Goal: Task Accomplishment & Management: Manage account settings

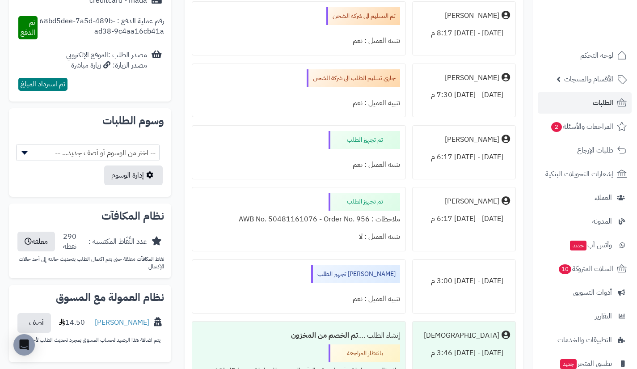
scroll to position [817, 0]
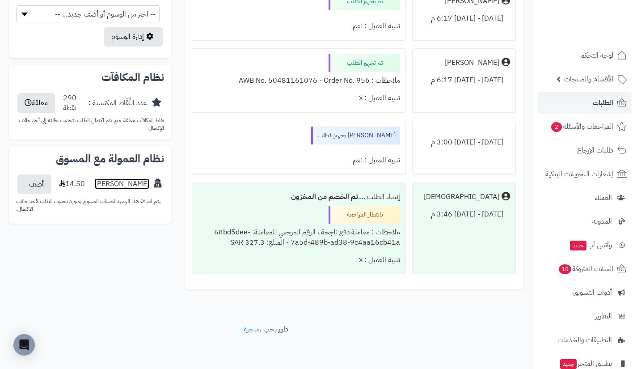
click at [135, 179] on link "[PERSON_NAME]" at bounding box center [122, 184] width 54 height 10
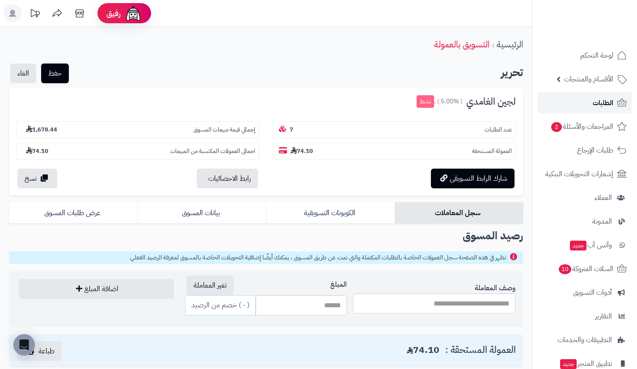
click at [579, 99] on link "الطلبات" at bounding box center [584, 102] width 94 height 21
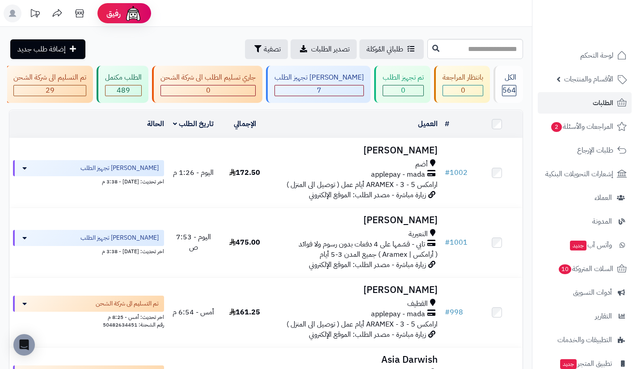
scroll to position [0, -136]
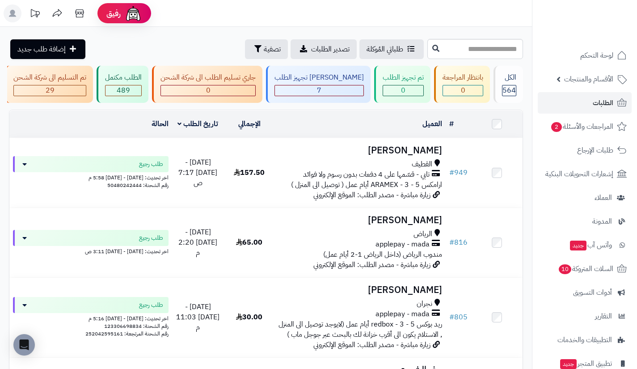
scroll to position [0, -136]
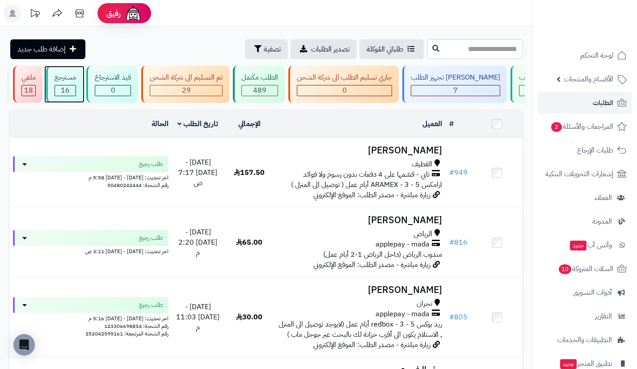
click at [70, 89] on span "16" at bounding box center [65, 90] width 9 height 11
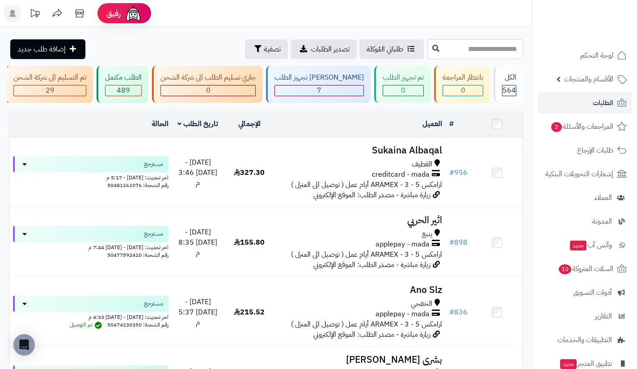
click at [394, 180] on span "creditcard - mada" at bounding box center [401, 174] width 58 height 10
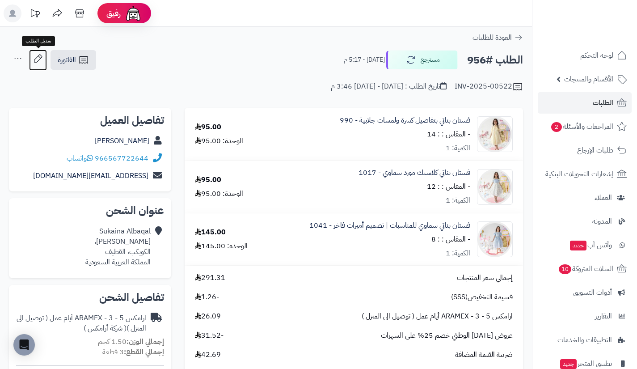
click at [39, 59] on icon at bounding box center [38, 58] width 8 height 8
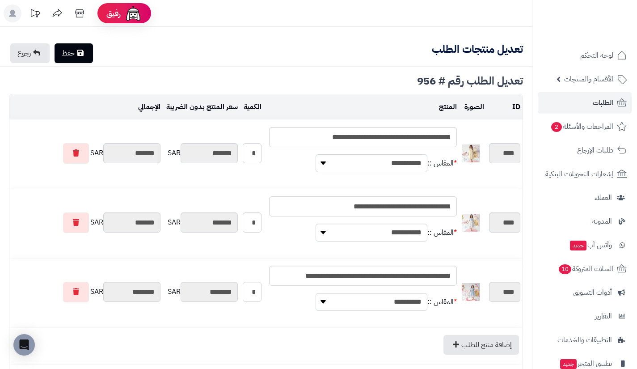
type textarea "**********"
click at [38, 59] on link "رجوع" at bounding box center [29, 53] width 39 height 20
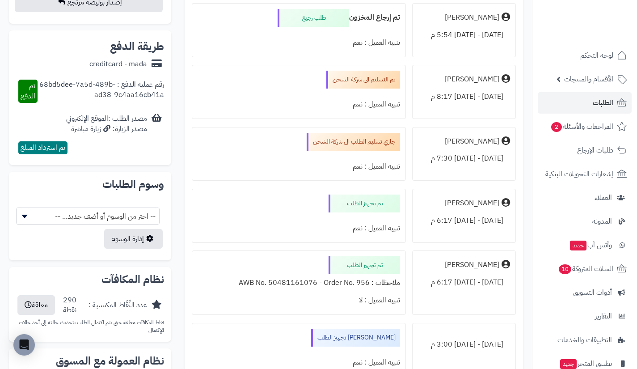
scroll to position [599, 0]
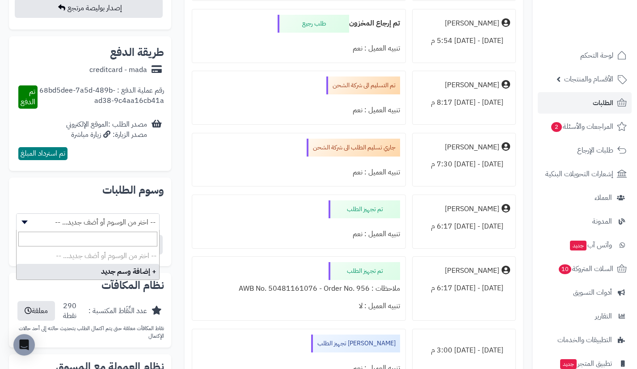
click at [130, 218] on span "-- اختر من الوسوم أو أضف جديد... --" at bounding box center [88, 222] width 142 height 17
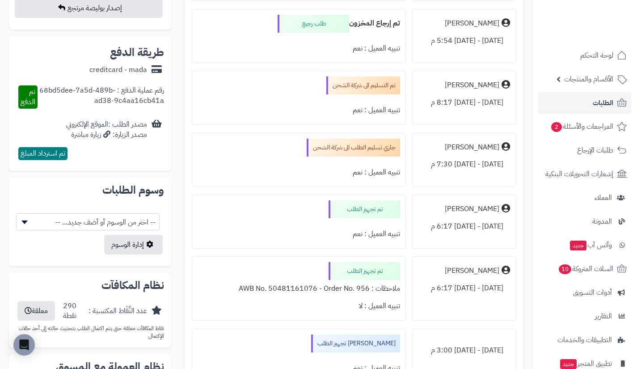
click at [179, 204] on div "سجل الطلب أضف تحديث جديد [PERSON_NAME] [DATE] - 5:17 م تم إرجاع المخزون مسترجع …" at bounding box center [354, 167] width 352 height 672
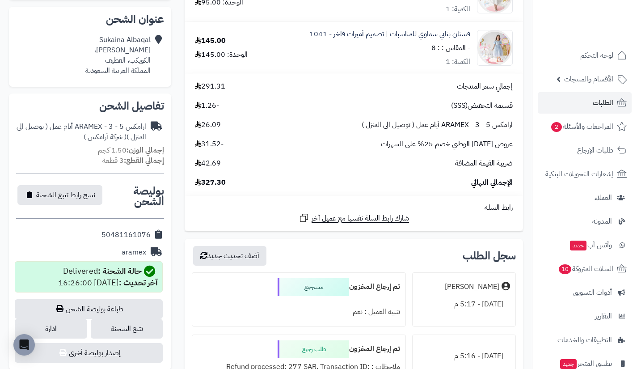
scroll to position [0, 0]
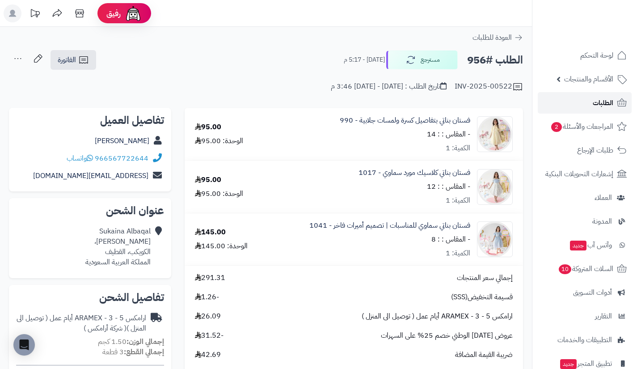
click at [571, 108] on link "الطلبات" at bounding box center [584, 102] width 94 height 21
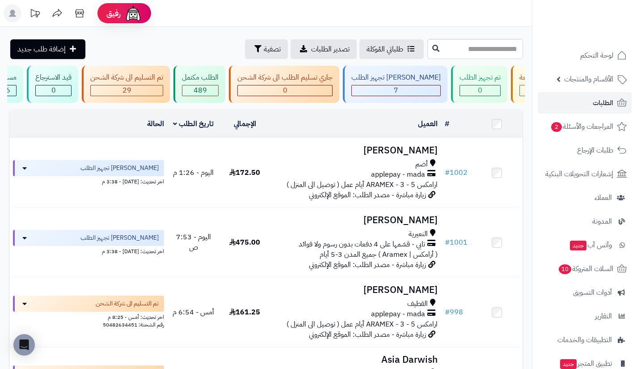
scroll to position [0, -78]
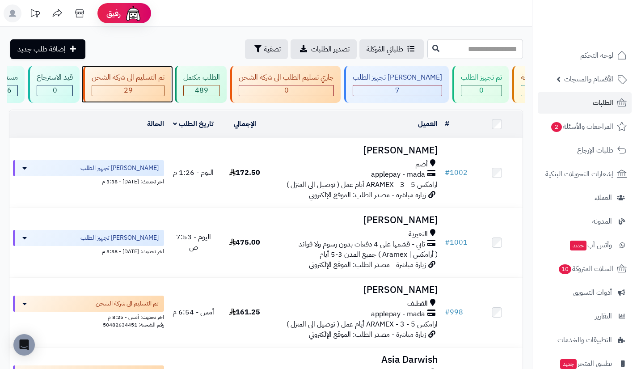
click at [171, 84] on div "تم التسليم الى شركة الشحن 29" at bounding box center [127, 84] width 88 height 37
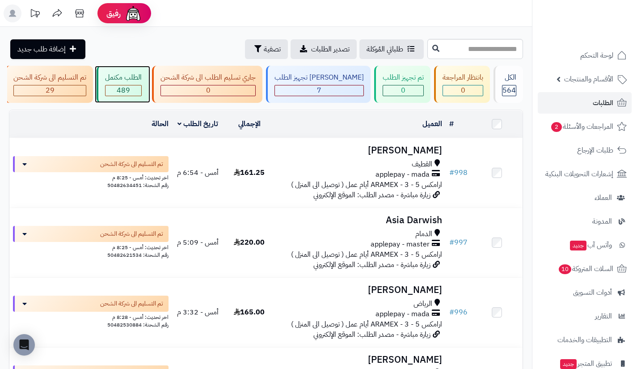
click at [141, 88] on div "489" at bounding box center [123, 90] width 36 height 10
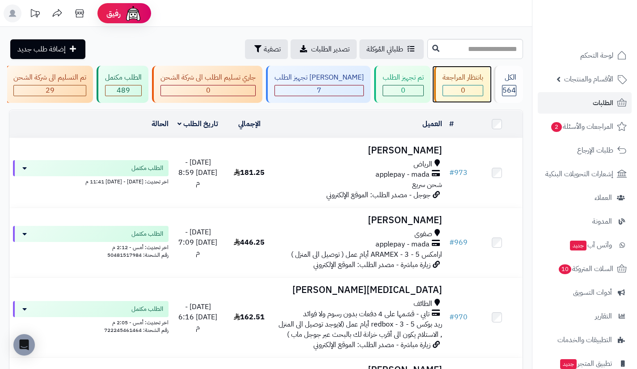
click at [444, 84] on div "بانتظار المراجعة 0" at bounding box center [462, 84] width 56 height 37
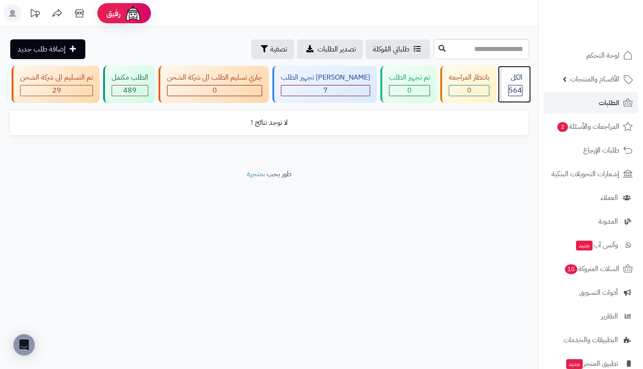
click at [510, 87] on span "564" at bounding box center [515, 90] width 13 height 11
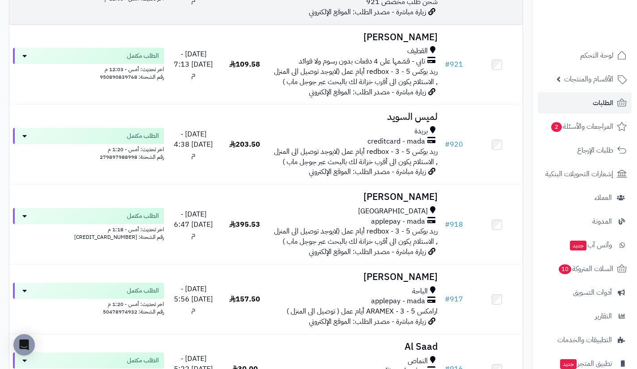
scroll to position [4586, 0]
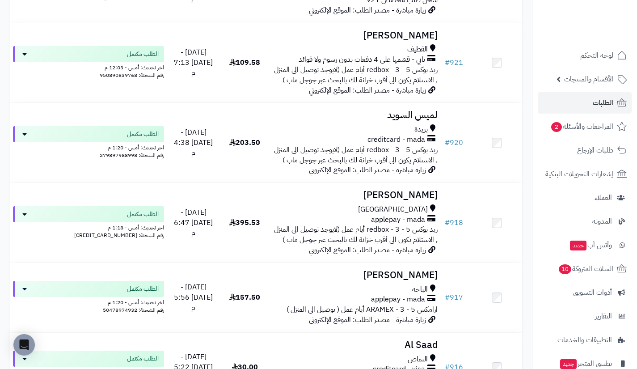
drag, startPoint x: 456, startPoint y: 78, endPoint x: 528, endPoint y: 153, distance: 104.6
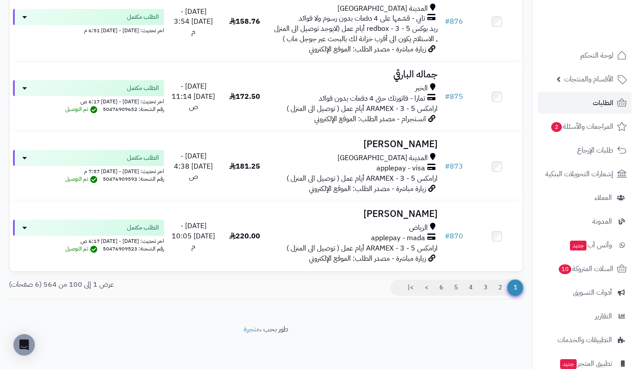
scroll to position [7057, 0]
click at [500, 290] on link "2" at bounding box center [499, 287] width 15 height 16
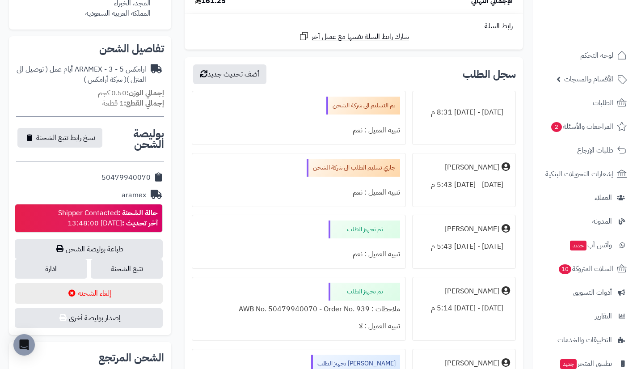
scroll to position [250, 0]
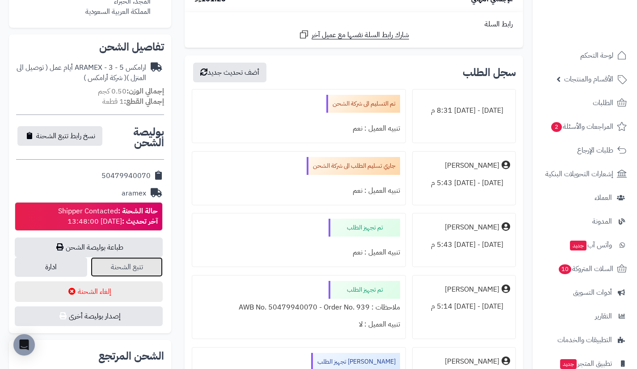
click at [152, 260] on link "تتبع الشحنة" at bounding box center [127, 267] width 72 height 20
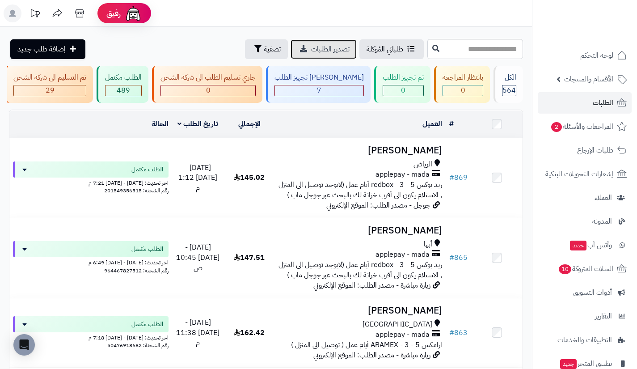
click at [311, 47] on span "تصدير الطلبات" at bounding box center [330, 49] width 38 height 11
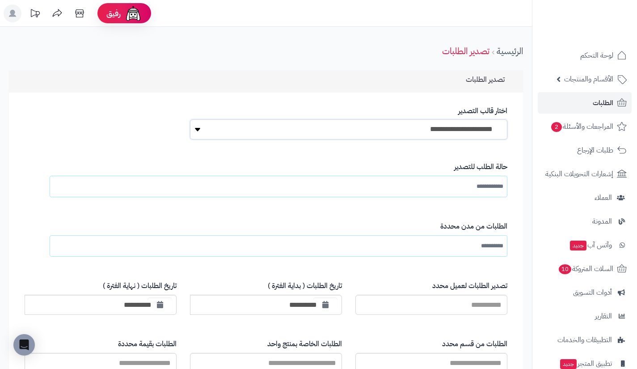
click at [340, 128] on select "**********" at bounding box center [348, 129] width 317 height 20
select select "*"
click at [190, 119] on select "**********" at bounding box center [348, 129] width 317 height 20
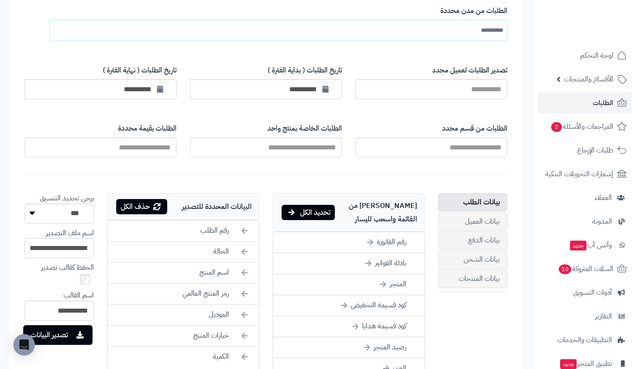
scroll to position [214, 0]
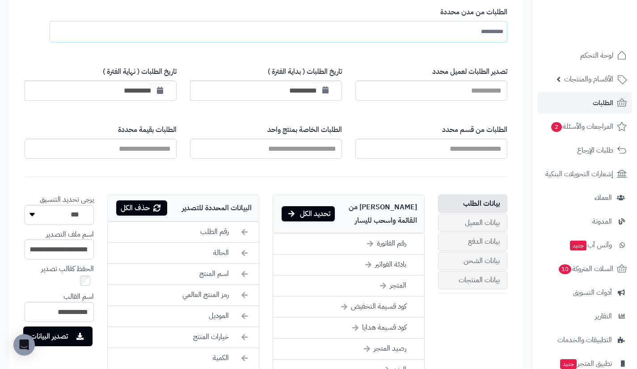
click at [327, 91] on icon "button" at bounding box center [325, 89] width 6 height 7
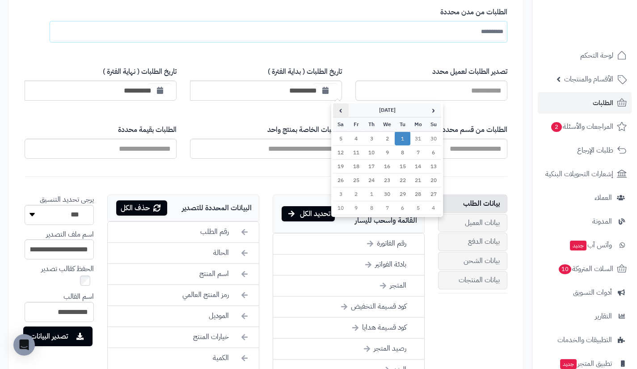
click at [342, 111] on th "›" at bounding box center [341, 110] width 16 height 14
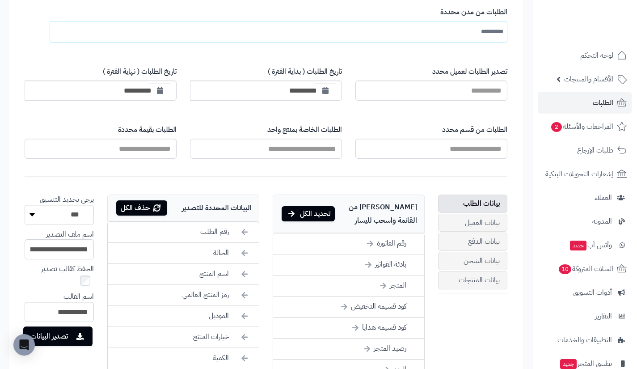
click at [327, 109] on form "**********" at bounding box center [266, 262] width 500 height 660
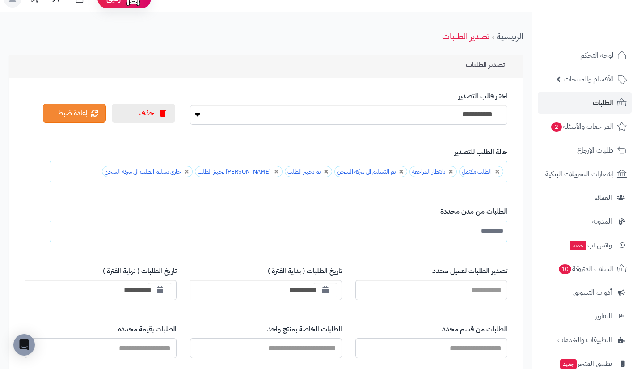
scroll to position [0, 0]
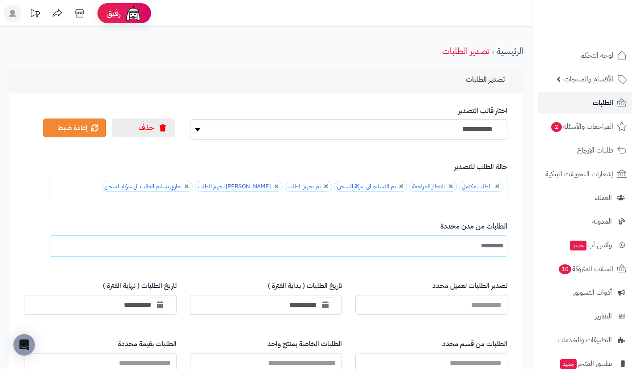
click at [577, 97] on link "الطلبات" at bounding box center [584, 102] width 94 height 21
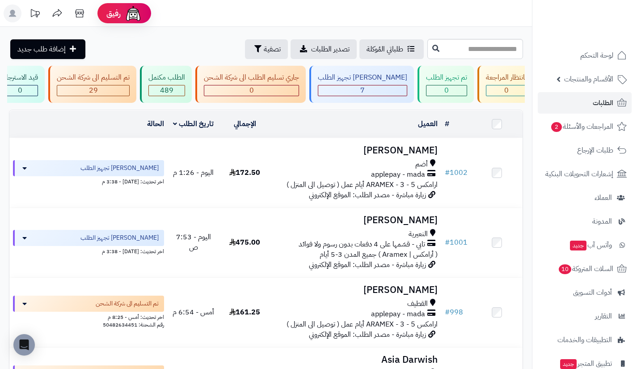
scroll to position [0, -59]
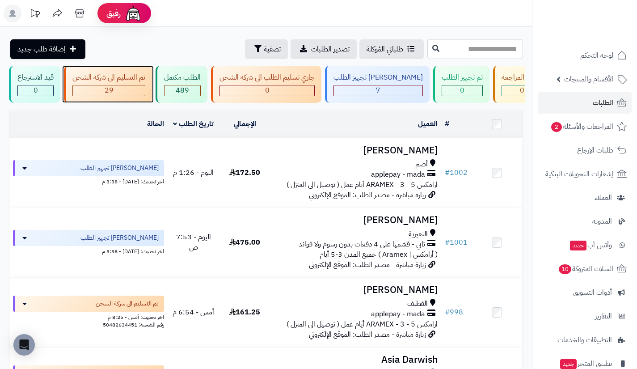
click at [152, 84] on div "تم التسليم الى شركة الشحن 29" at bounding box center [108, 84] width 88 height 37
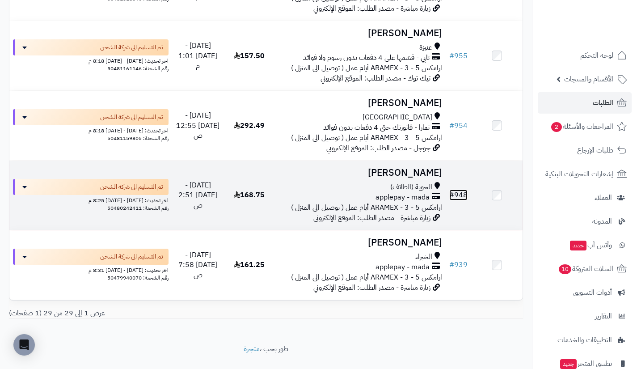
scroll to position [1896, 0]
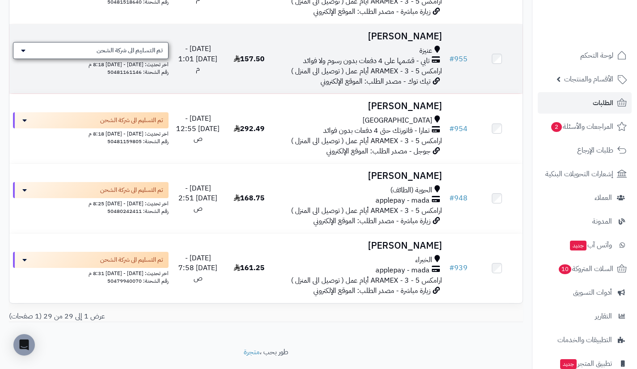
drag, startPoint x: 461, startPoint y: 71, endPoint x: 124, endPoint y: 60, distance: 337.4
click at [124, 55] on span "تم التسليم الى شركة الشحن" at bounding box center [129, 50] width 66 height 9
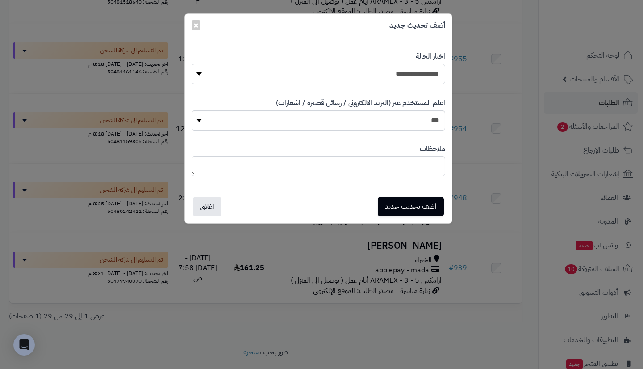
click at [300, 82] on select "**********" at bounding box center [319, 74] width 254 height 20
click at [461, 73] on div "**********" at bounding box center [321, 184] width 643 height 369
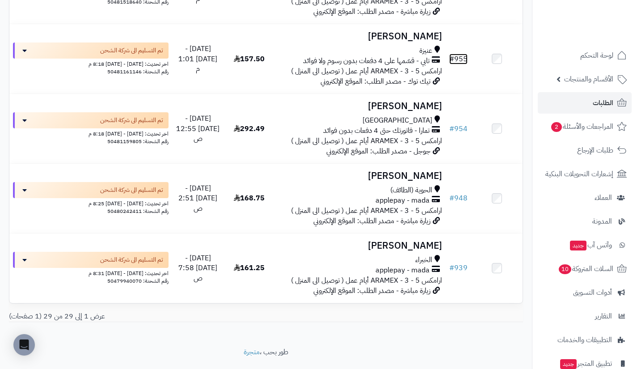
click at [461, 64] on link "# 955" at bounding box center [458, 59] width 18 height 11
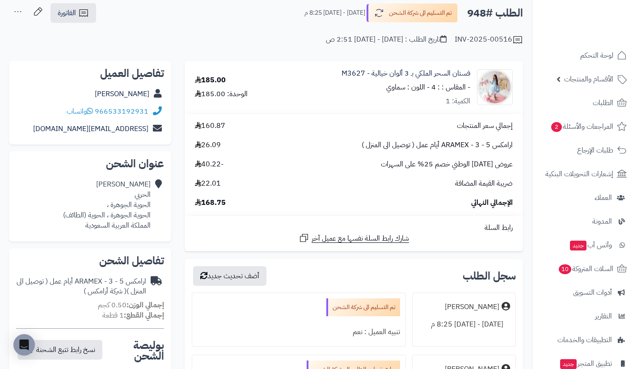
scroll to position [47, 0]
click at [81, 111] on span "واتساب" at bounding box center [80, 110] width 26 height 11
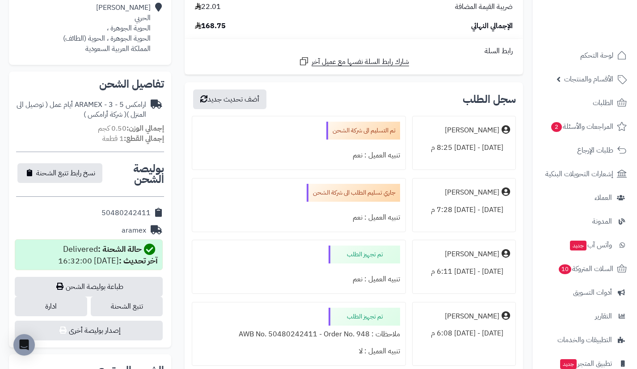
scroll to position [225, 0]
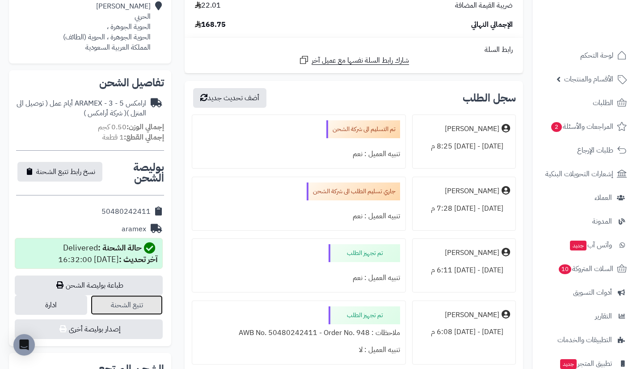
click at [153, 305] on link "تتبع الشحنة" at bounding box center [127, 305] width 72 height 20
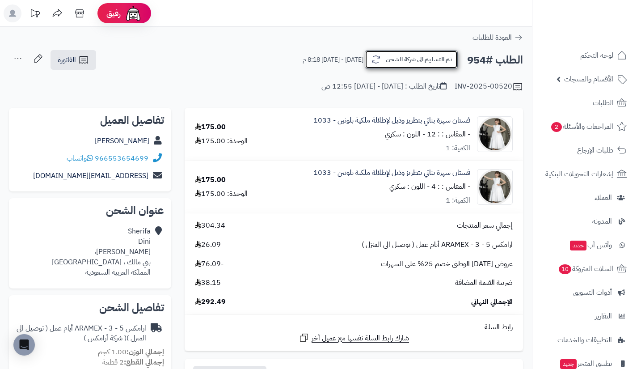
click at [394, 62] on button "تم التسليم الى شركة الشحن" at bounding box center [410, 59] width 93 height 19
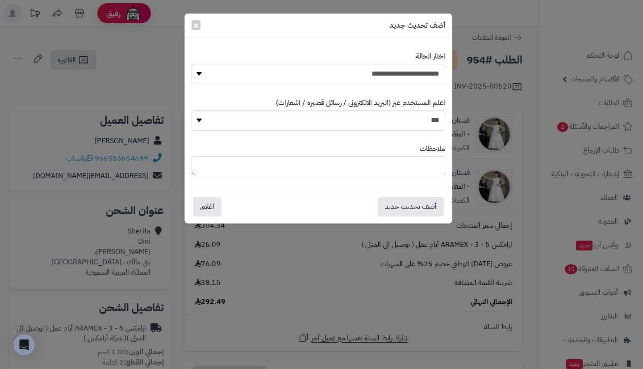
click at [402, 78] on select "**********" at bounding box center [319, 74] width 254 height 20
select select "**"
click at [192, 64] on select "**********" at bounding box center [319, 74] width 254 height 20
click at [400, 204] on button "أضف تحديث جديد" at bounding box center [411, 206] width 66 height 20
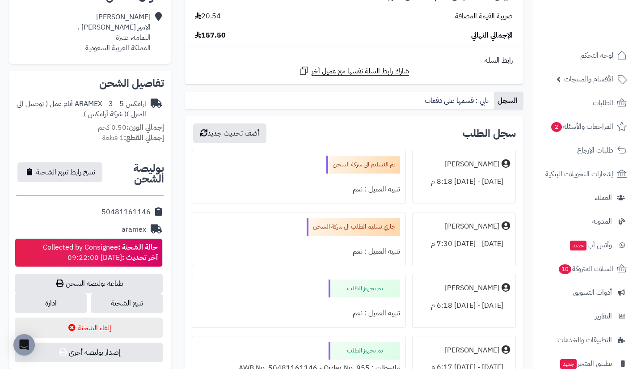
scroll to position [222, 0]
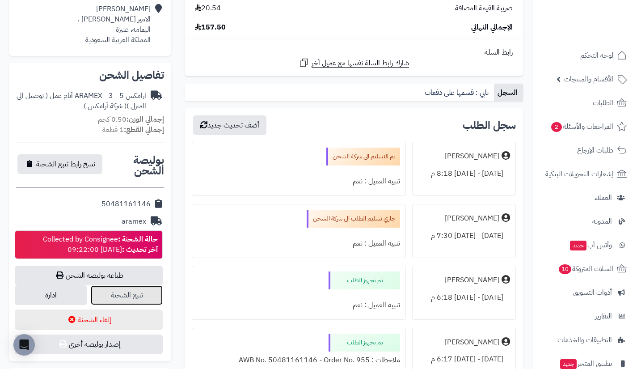
click at [144, 290] on link "تتبع الشحنة" at bounding box center [127, 295] width 72 height 20
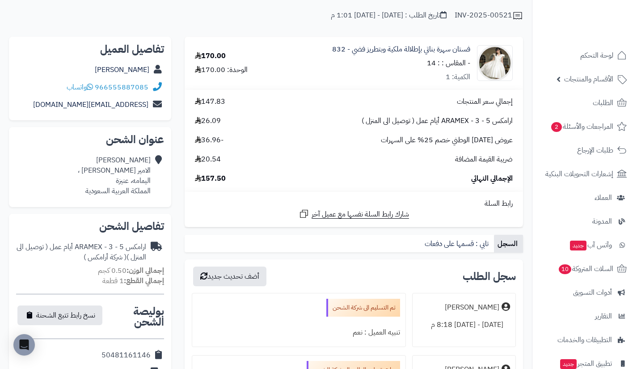
scroll to position [0, 0]
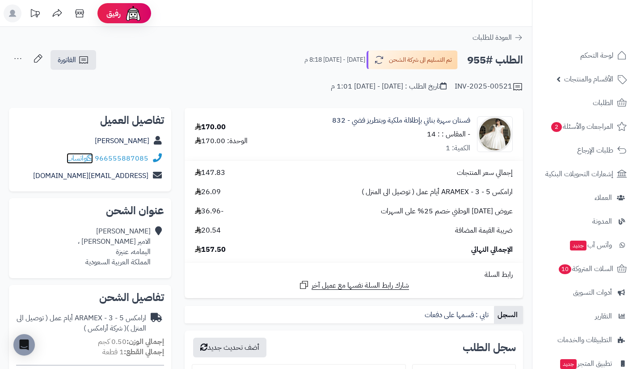
click at [84, 158] on span "واتساب" at bounding box center [80, 158] width 26 height 11
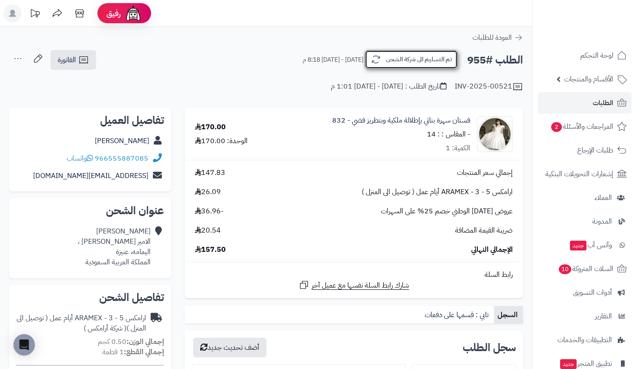
click at [406, 58] on button "تم التسليم الى شركة الشحن" at bounding box center [410, 59] width 93 height 19
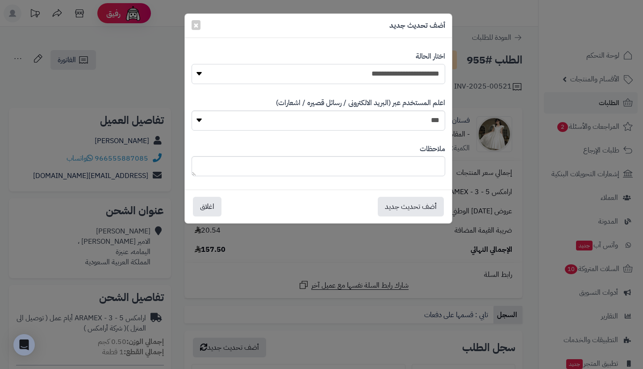
click at [411, 70] on select "**********" at bounding box center [319, 74] width 254 height 20
select select "**"
click at [192, 64] on select "**********" at bounding box center [319, 74] width 254 height 20
click at [426, 204] on button "أضف تحديث جديد" at bounding box center [411, 206] width 66 height 20
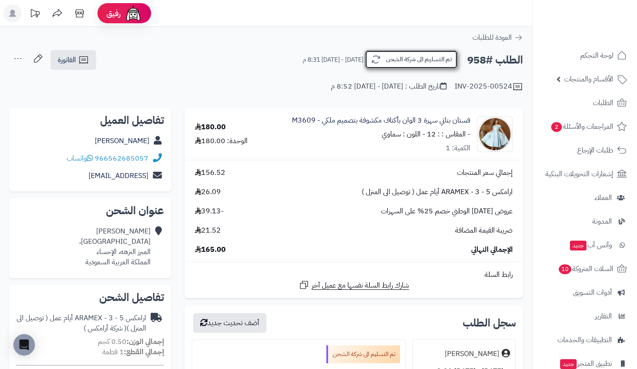
click at [412, 57] on button "تم التسليم الى شركة الشحن" at bounding box center [410, 59] width 93 height 19
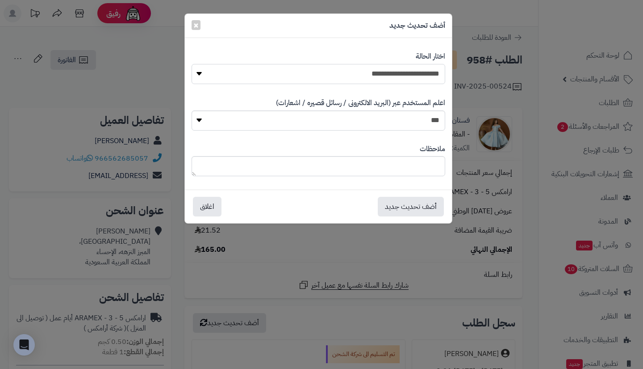
click at [419, 76] on select "**********" at bounding box center [319, 74] width 254 height 20
select select "**"
click at [192, 64] on select "**********" at bounding box center [319, 74] width 254 height 20
click at [412, 200] on button "أضف تحديث جديد" at bounding box center [411, 206] width 66 height 20
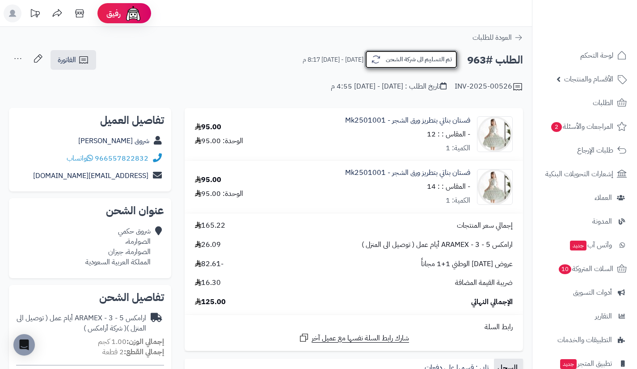
click at [404, 54] on button "تم التسليم الى شركة الشحن" at bounding box center [410, 59] width 93 height 19
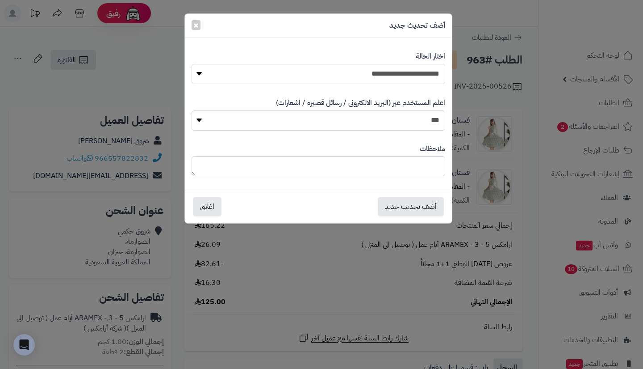
click at [413, 67] on select "**********" at bounding box center [319, 74] width 254 height 20
select select "**"
click at [192, 64] on select "**********" at bounding box center [319, 74] width 254 height 20
click at [416, 203] on button "أضف تحديث جديد" at bounding box center [411, 206] width 66 height 20
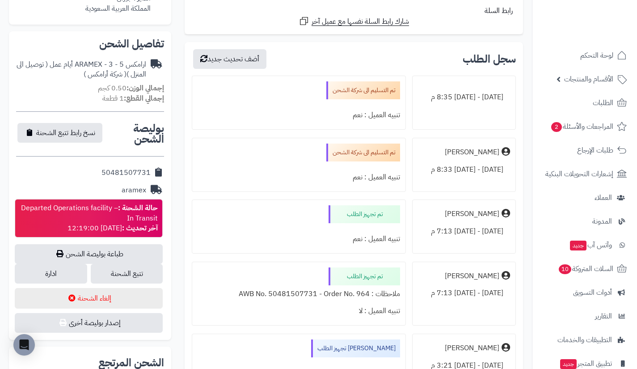
scroll to position [265, 0]
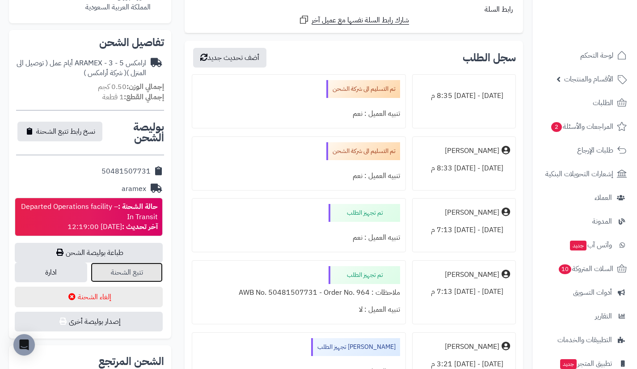
click at [151, 264] on link "تتبع الشحنة" at bounding box center [127, 272] width 72 height 20
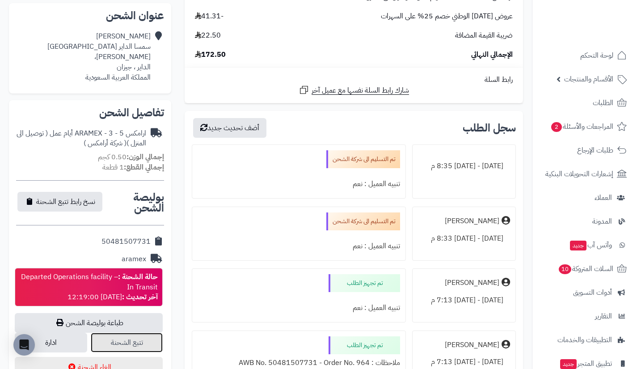
scroll to position [0, 0]
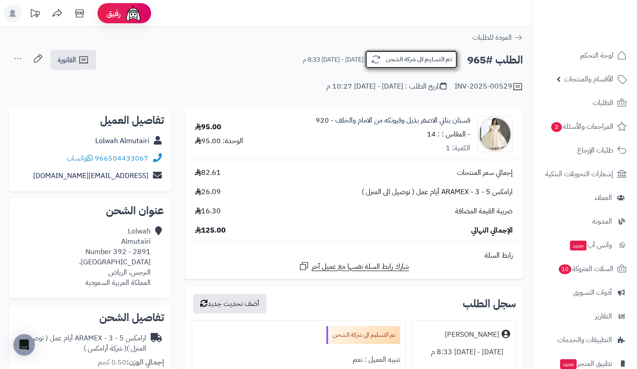
click at [415, 60] on button "تم التسليم الى شركة الشحن" at bounding box center [410, 59] width 93 height 19
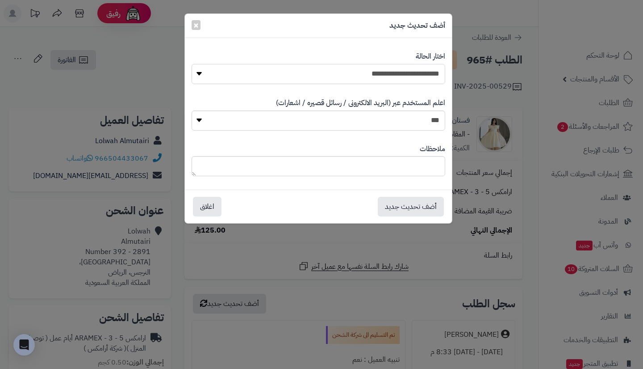
click at [420, 71] on select "**********" at bounding box center [319, 74] width 254 height 20
select select "**"
click at [192, 64] on select "**********" at bounding box center [319, 74] width 254 height 20
click at [421, 209] on button "أضف تحديث جديد" at bounding box center [411, 206] width 66 height 20
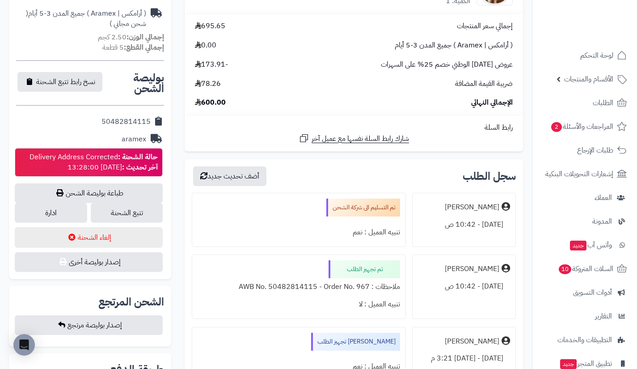
scroll to position [277, 0]
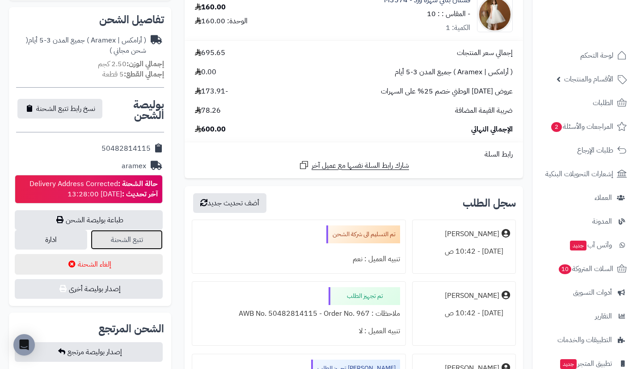
click at [127, 241] on link "تتبع الشحنة" at bounding box center [127, 240] width 72 height 20
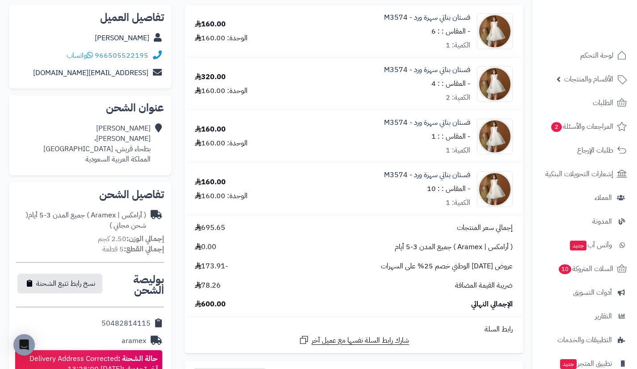
scroll to position [0, 0]
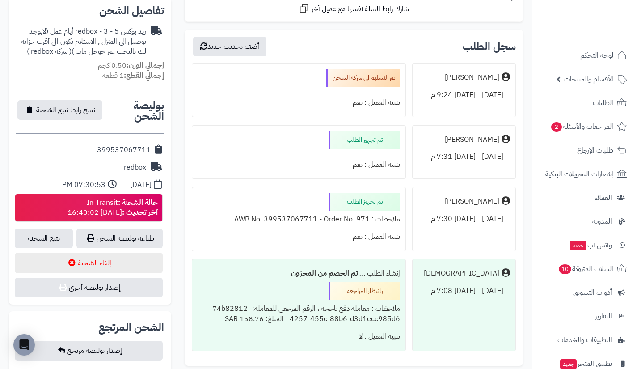
scroll to position [287, 0]
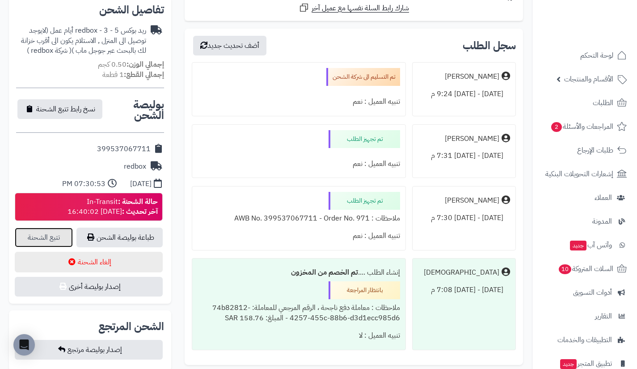
click at [62, 232] on link "تتبع الشحنة" at bounding box center [44, 237] width 58 height 20
click at [592, 87] on link "الأقسام والمنتجات" at bounding box center [584, 78] width 94 height 21
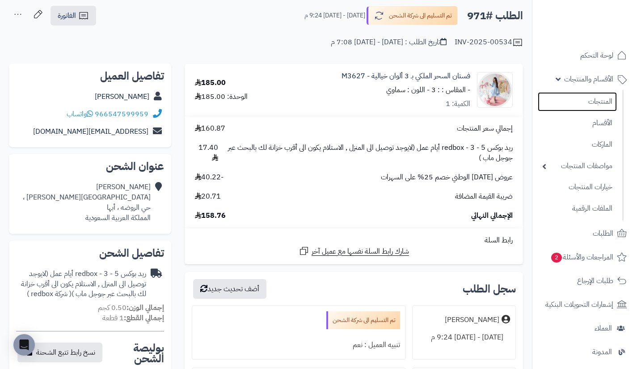
scroll to position [0, 0]
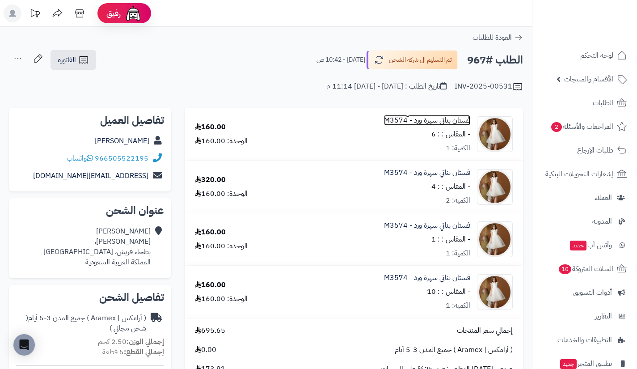
click at [443, 117] on link "فستان بناتي سهرة ورد - M3574" at bounding box center [427, 120] width 86 height 10
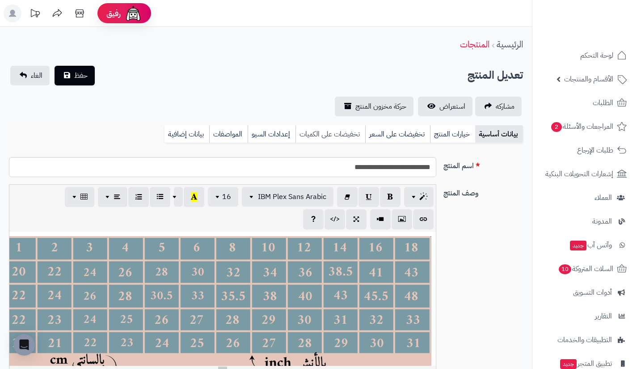
scroll to position [26, 0]
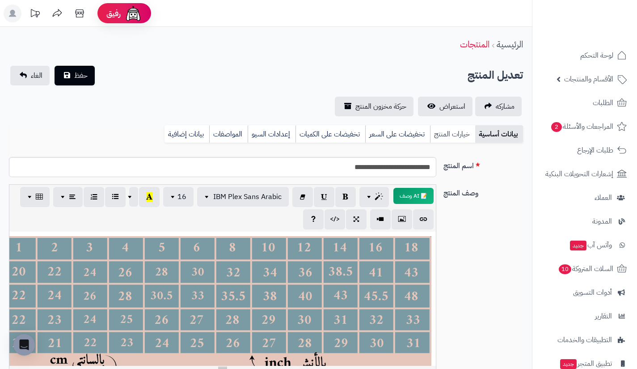
click at [451, 132] on link "خيارات المنتج" at bounding box center [452, 134] width 45 height 18
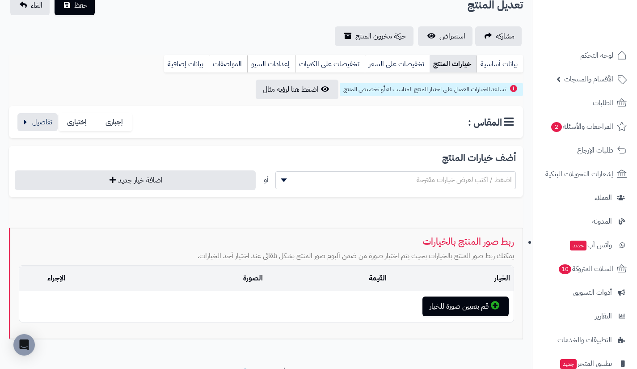
scroll to position [71, 0]
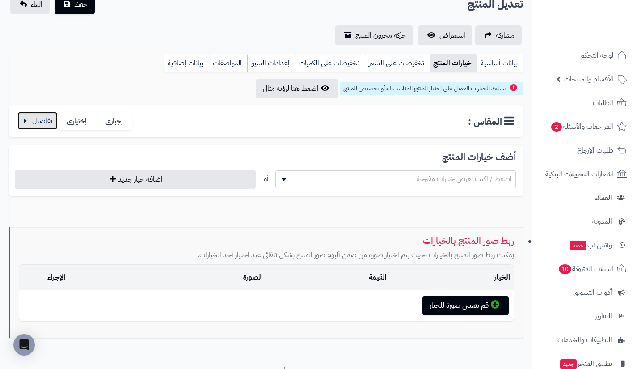
click at [37, 126] on button "button" at bounding box center [37, 121] width 40 height 18
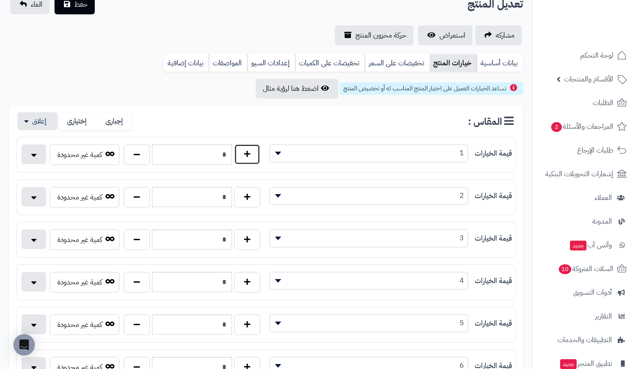
click at [250, 155] on button "button" at bounding box center [247, 154] width 26 height 21
type input "*"
click at [243, 229] on button "button" at bounding box center [247, 239] width 26 height 21
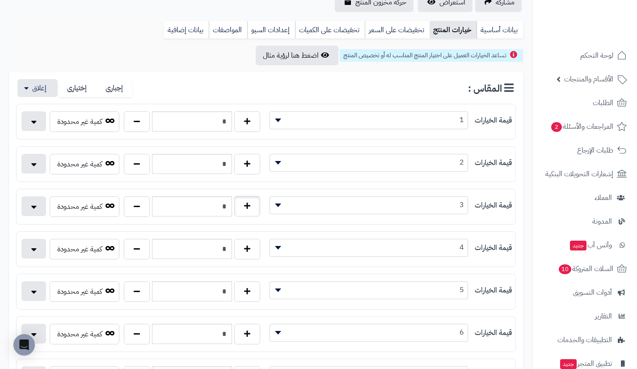
scroll to position [106, 0]
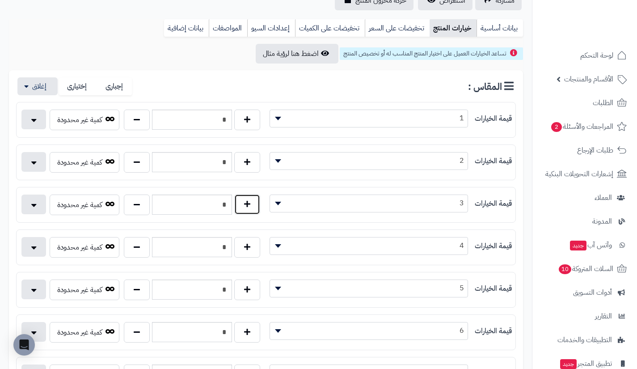
click at [243, 214] on button "button" at bounding box center [247, 204] width 26 height 21
type input "*"
click at [251, 129] on button "button" at bounding box center [247, 119] width 26 height 21
type input "*"
click at [248, 239] on button "button" at bounding box center [247, 246] width 26 height 21
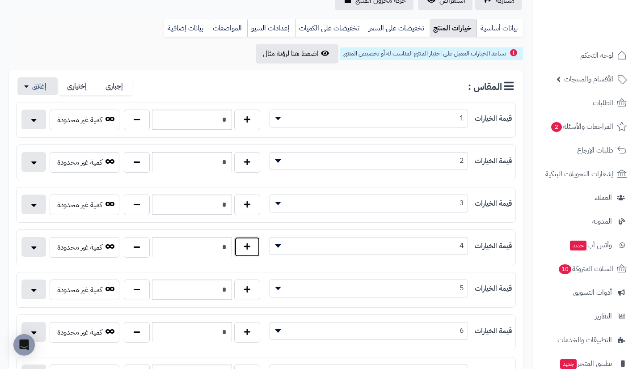
click at [248, 239] on button "button" at bounding box center [247, 246] width 26 height 21
type input "*"
click at [247, 284] on button "button" at bounding box center [247, 289] width 26 height 21
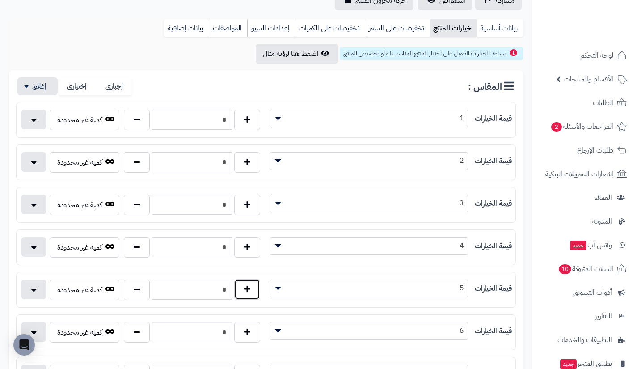
click at [247, 284] on button "button" at bounding box center [247, 289] width 26 height 21
type input "*"
click at [245, 338] on button "button" at bounding box center [247, 331] width 26 height 21
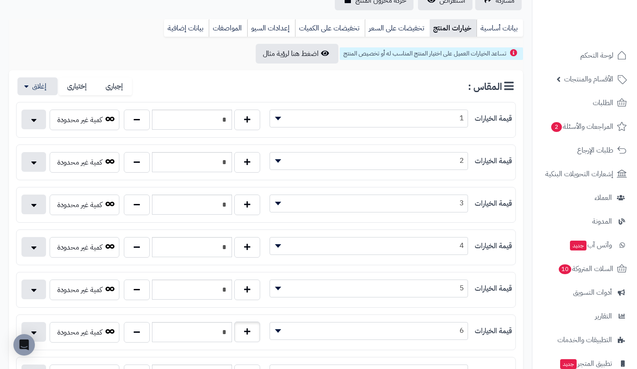
type input "*"
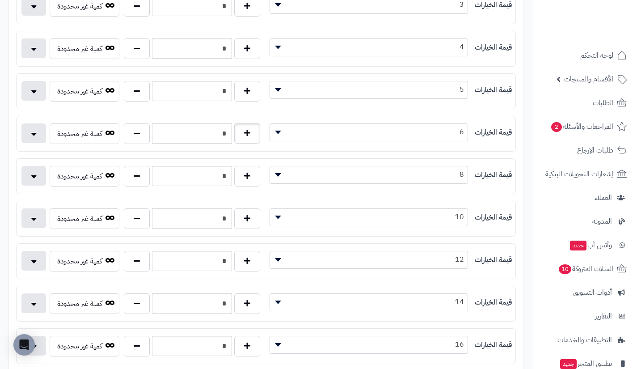
scroll to position [309, 0]
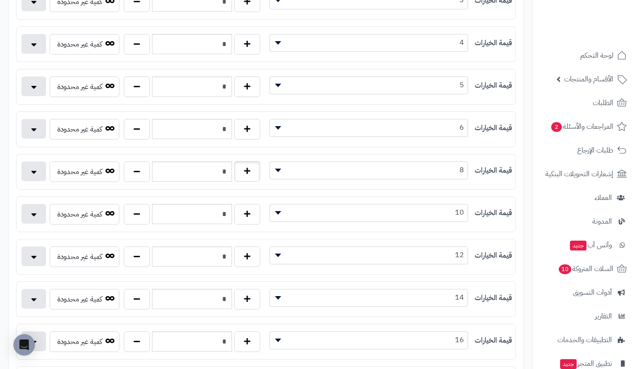
click at [248, 181] on div "*" at bounding box center [191, 171] width 141 height 21
click at [248, 181] on button "button" at bounding box center [247, 171] width 26 height 21
click at [248, 181] on div "*" at bounding box center [191, 171] width 141 height 21
drag, startPoint x: 248, startPoint y: 181, endPoint x: 249, endPoint y: 167, distance: 14.3
click at [249, 167] on button "button" at bounding box center [247, 171] width 26 height 21
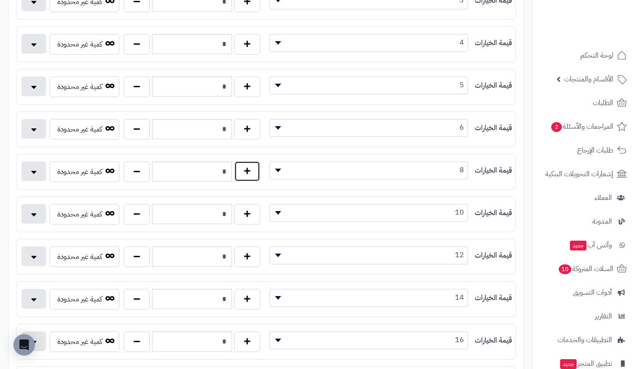
click at [249, 167] on button "button" at bounding box center [247, 171] width 26 height 21
type input "*"
click at [248, 215] on button "button" at bounding box center [247, 213] width 26 height 21
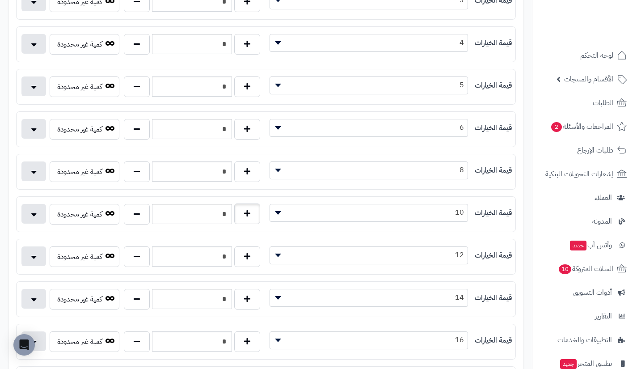
type input "*"
click at [245, 252] on button "button" at bounding box center [247, 256] width 26 height 21
type input "*"
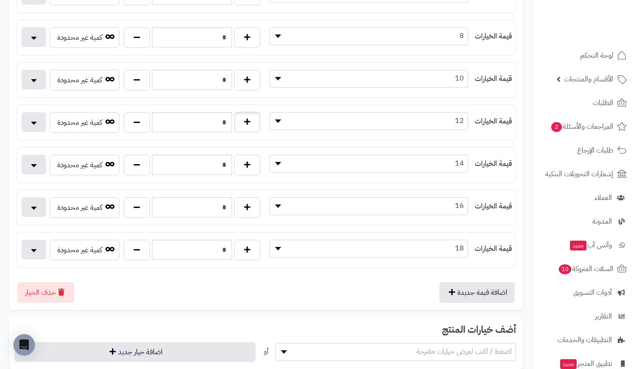
scroll to position [444, 0]
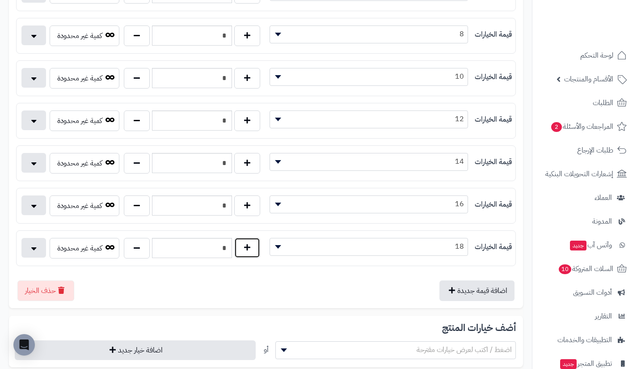
click at [248, 251] on button "button" at bounding box center [247, 247] width 26 height 21
type input "*"
click at [248, 214] on button "button" at bounding box center [247, 205] width 26 height 21
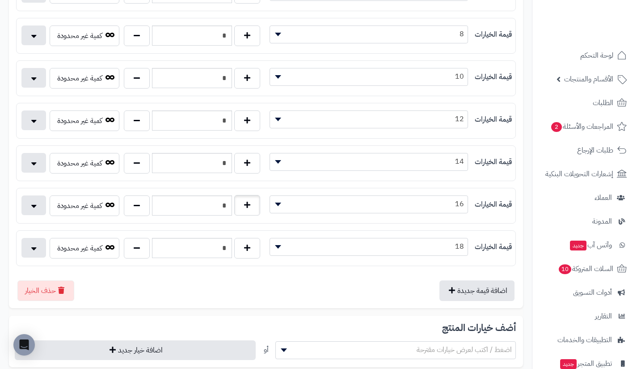
type input "*"
click at [254, 154] on button "button" at bounding box center [247, 162] width 26 height 21
type input "*"
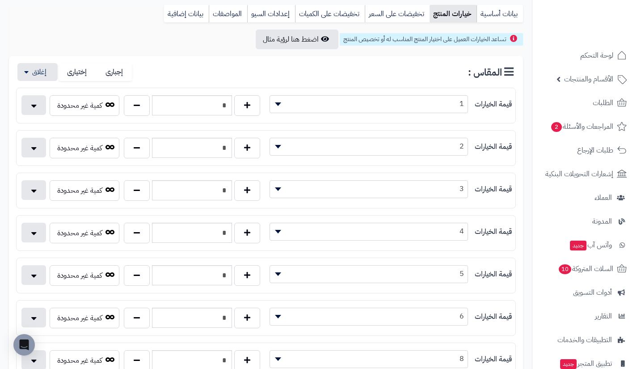
scroll to position [0, 0]
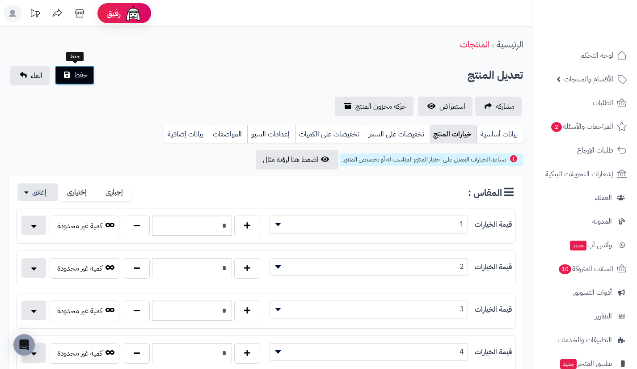
click at [87, 77] on span "حفظ" at bounding box center [80, 75] width 13 height 11
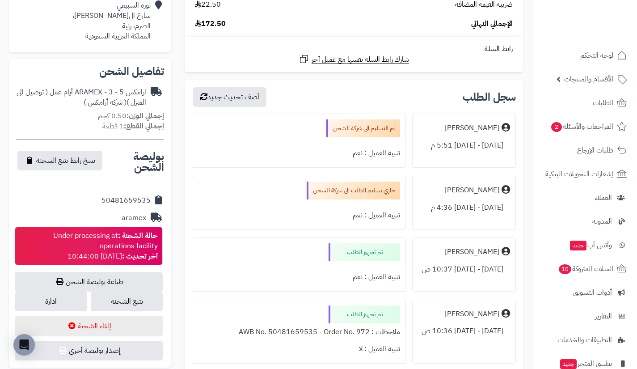
scroll to position [234, 0]
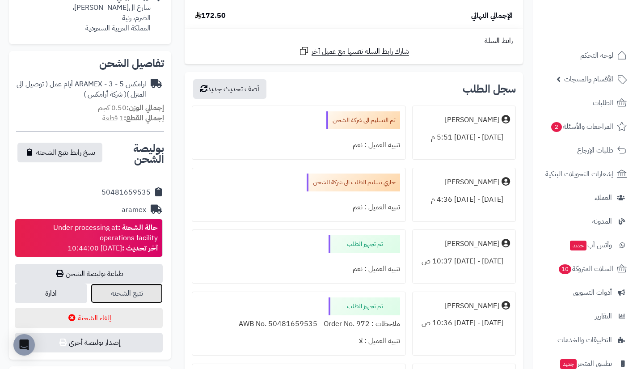
click at [145, 297] on link "تتبع الشحنة" at bounding box center [127, 293] width 72 height 20
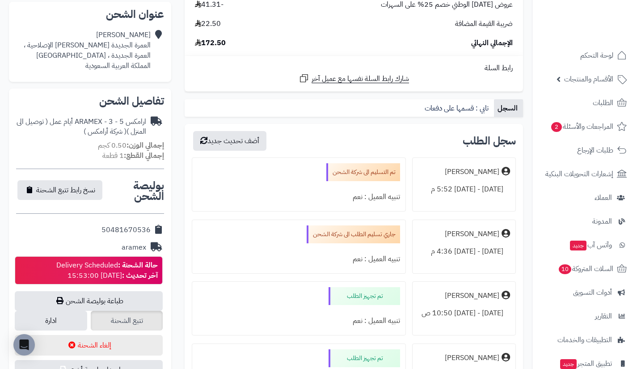
scroll to position [208, 0]
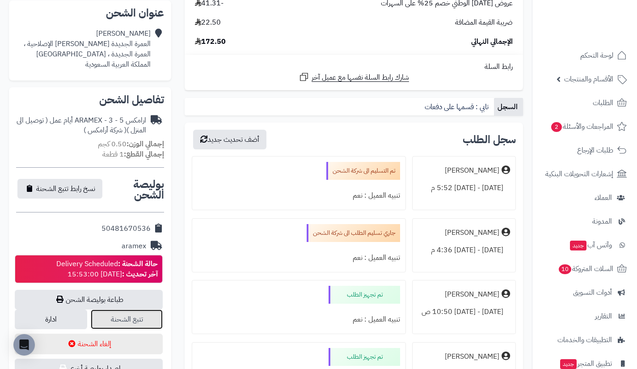
click at [145, 315] on link "تتبع الشحنة" at bounding box center [127, 319] width 72 height 20
drag, startPoint x: 53, startPoint y: 251, endPoint x: 117, endPoint y: 254, distance: 64.0
click at [117, 259] on div "حالة الشحنة : Delivery Scheduled آخر تحديث : 2025-09-25 15:53:00" at bounding box center [106, 269] width 101 height 21
click at [411, 124] on div "سجل الطلب أضف تحديث جديد دحيم اليافعي الإثنين - ٢٢ سبتمبر ٢٠٢٥ - 5:52 م تم التس…" at bounding box center [353, 321] width 338 height 398
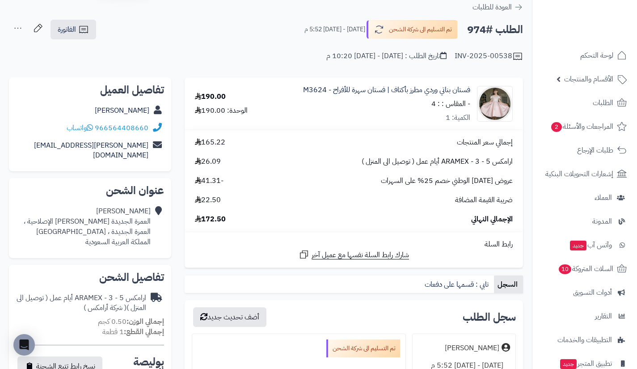
scroll to position [0, 0]
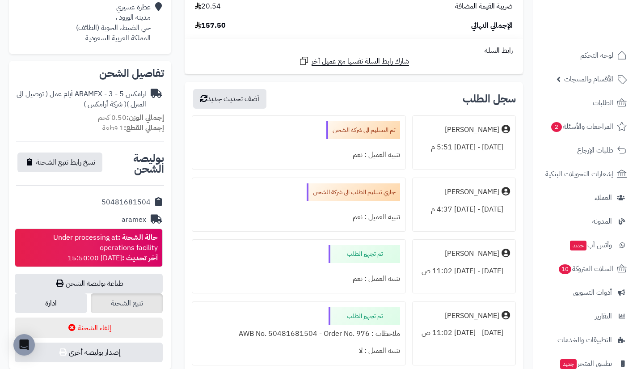
scroll to position [225, 0]
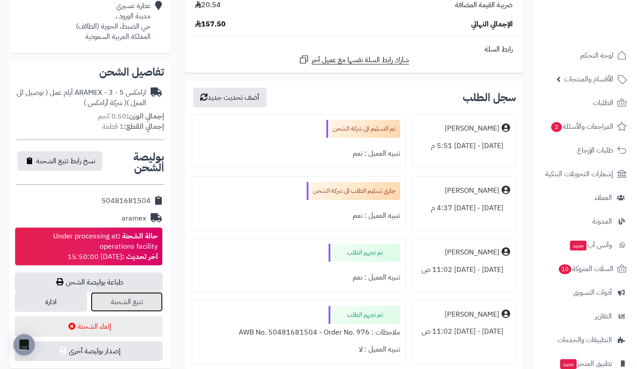
click at [136, 301] on link "تتبع الشحنة" at bounding box center [127, 302] width 72 height 20
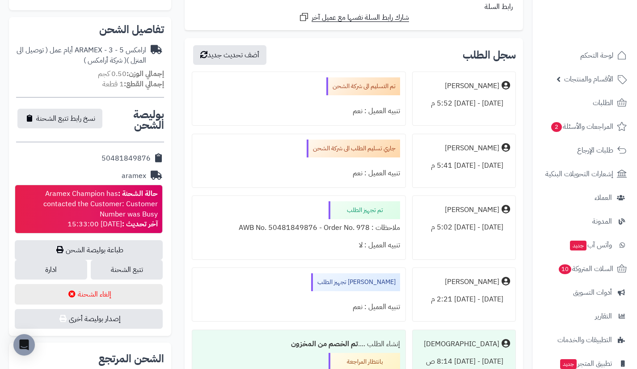
scroll to position [269, 0]
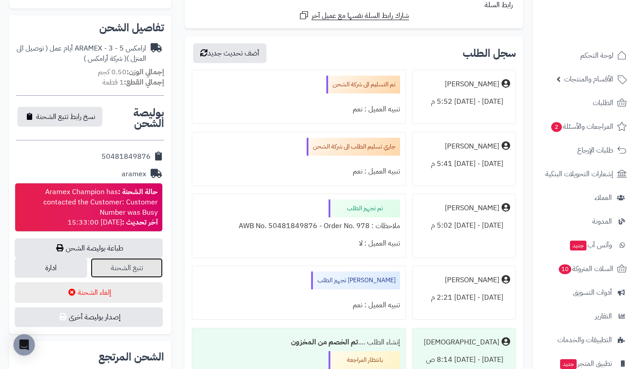
click at [153, 266] on link "تتبع الشحنة" at bounding box center [127, 268] width 72 height 20
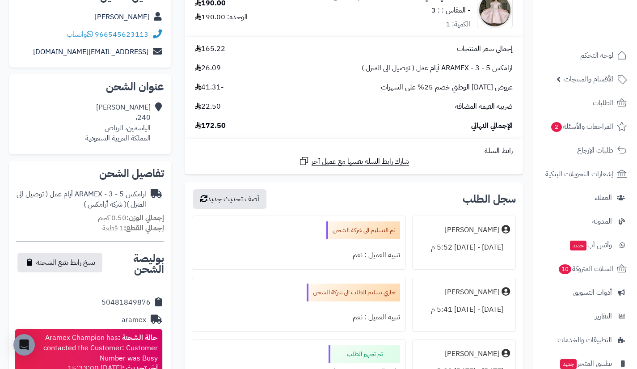
scroll to position [0, 0]
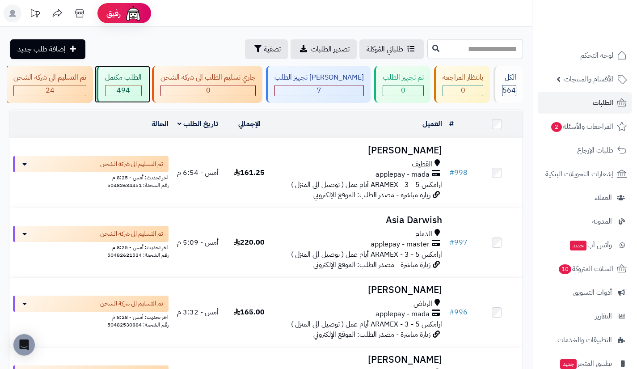
click at [130, 85] on span "494" at bounding box center [123, 90] width 13 height 11
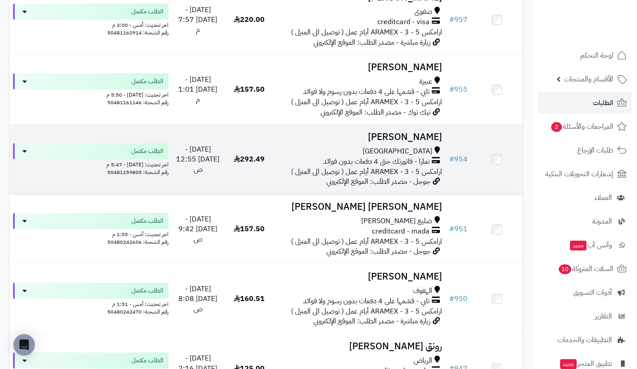
scroll to position [860, 0]
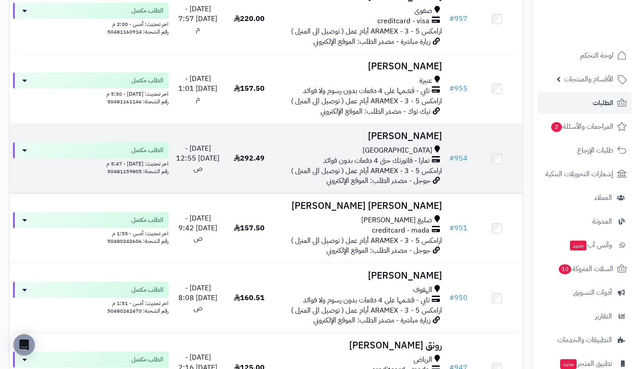
click at [405, 166] on span "تمارا - فاتورتك حتى 4 دفعات بدون فوائد" at bounding box center [376, 160] width 106 height 10
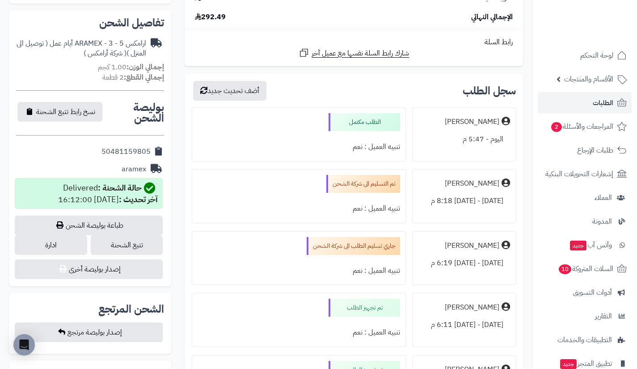
scroll to position [317, 0]
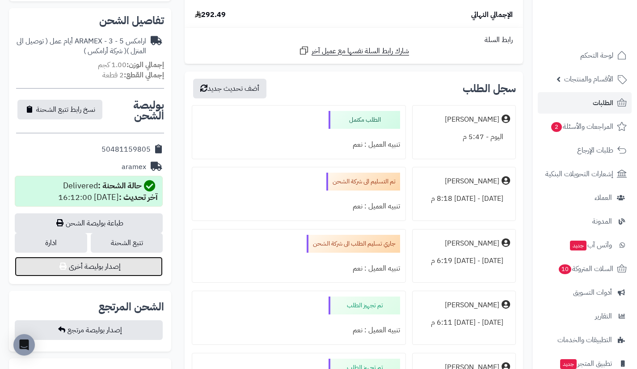
click at [141, 269] on button "إصدار بوليصة أخرى" at bounding box center [89, 266] width 148 height 20
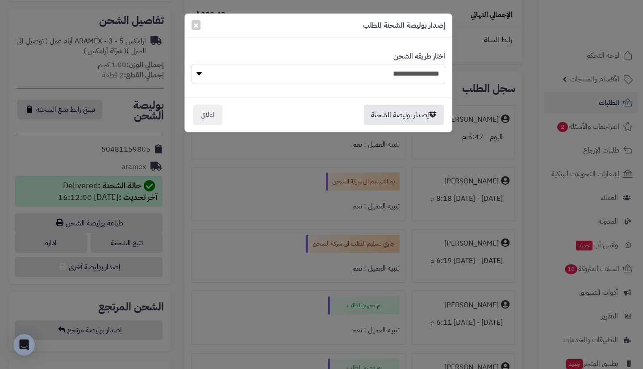
click at [402, 80] on select "**********" at bounding box center [319, 74] width 254 height 20
select select "******"
click at [192, 64] on select "**********" at bounding box center [319, 74] width 254 height 20
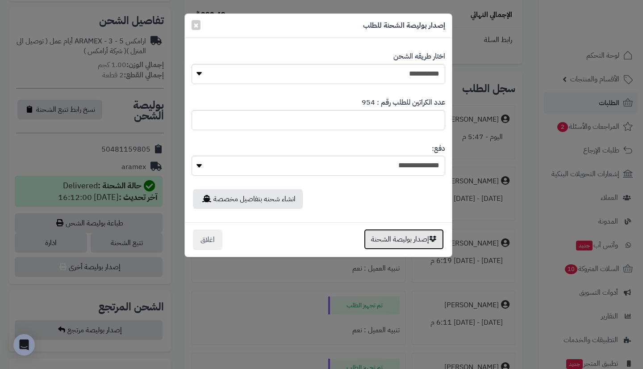
click at [398, 235] on button "إصدار بوليصة الشحنة" at bounding box center [404, 239] width 80 height 21
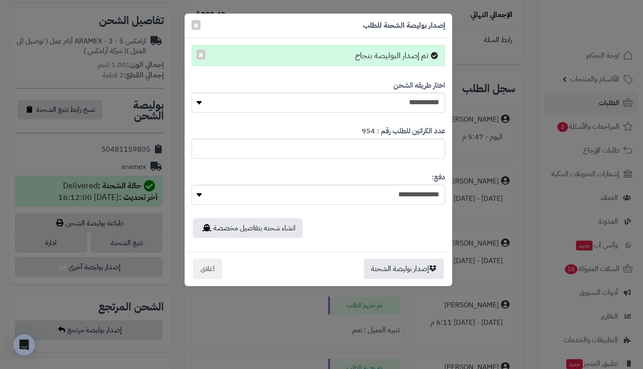
click at [493, 183] on div "**********" at bounding box center [321, 184] width 643 height 369
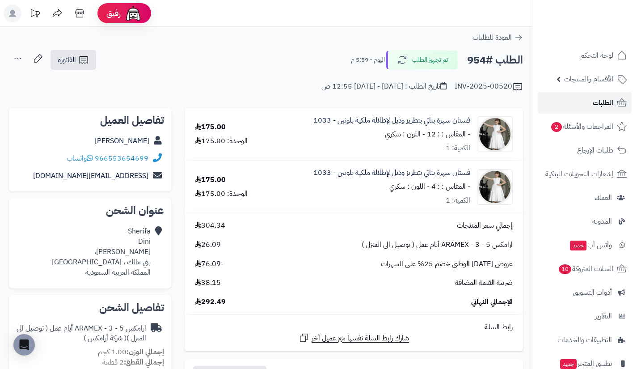
click at [563, 106] on link "الطلبات" at bounding box center [584, 102] width 94 height 21
